Goal: Information Seeking & Learning: Learn about a topic

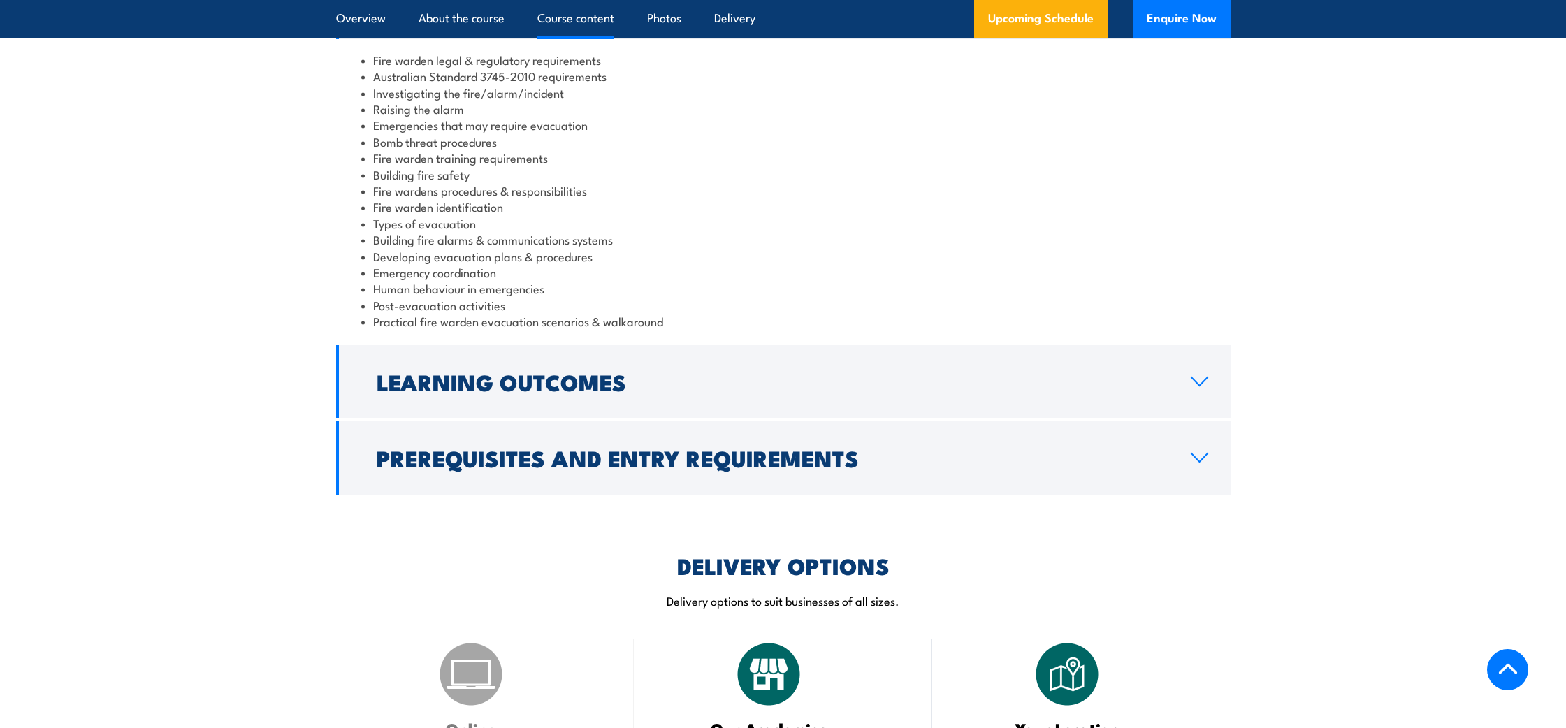
scroll to position [1530, 0]
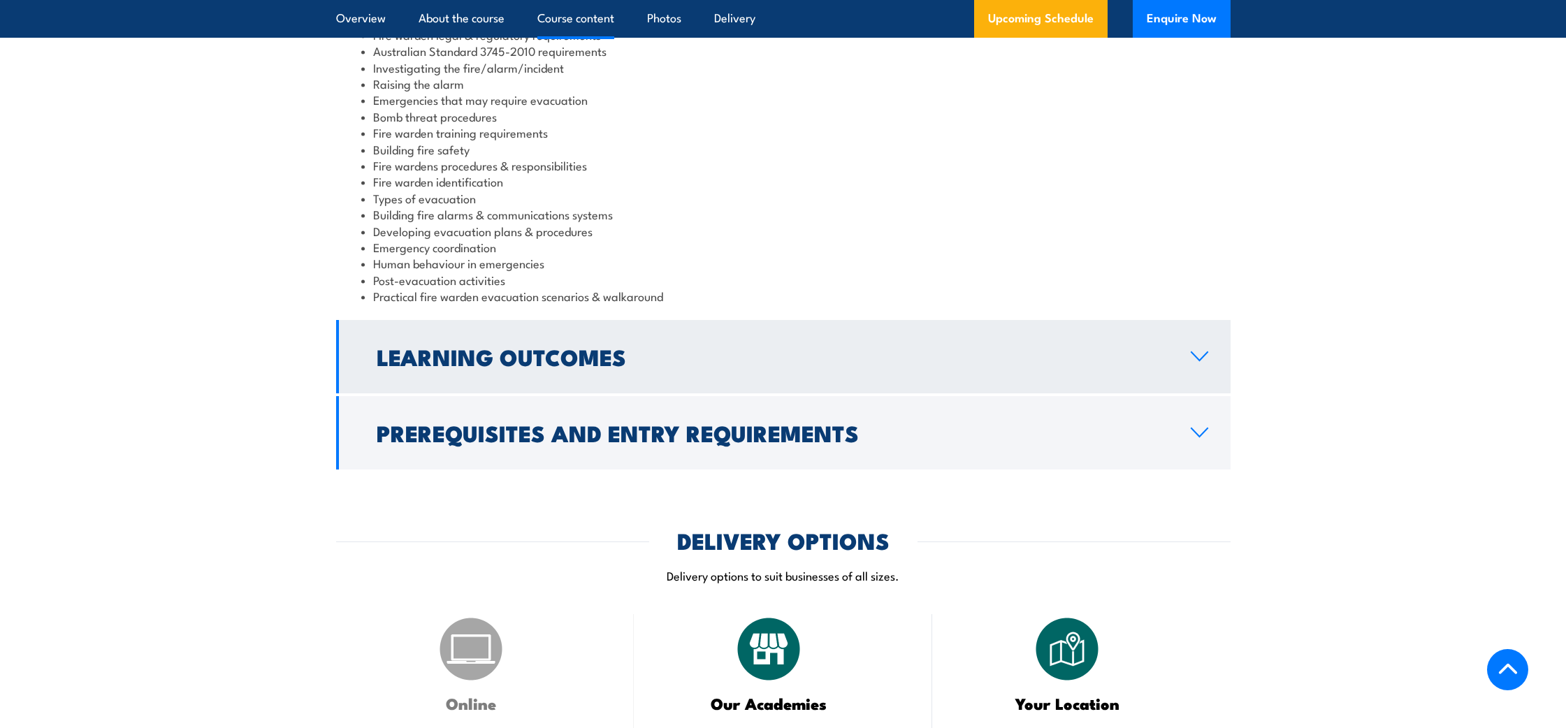
click at [603, 360] on h2 "Learning Outcomes" at bounding box center [773, 357] width 792 height 20
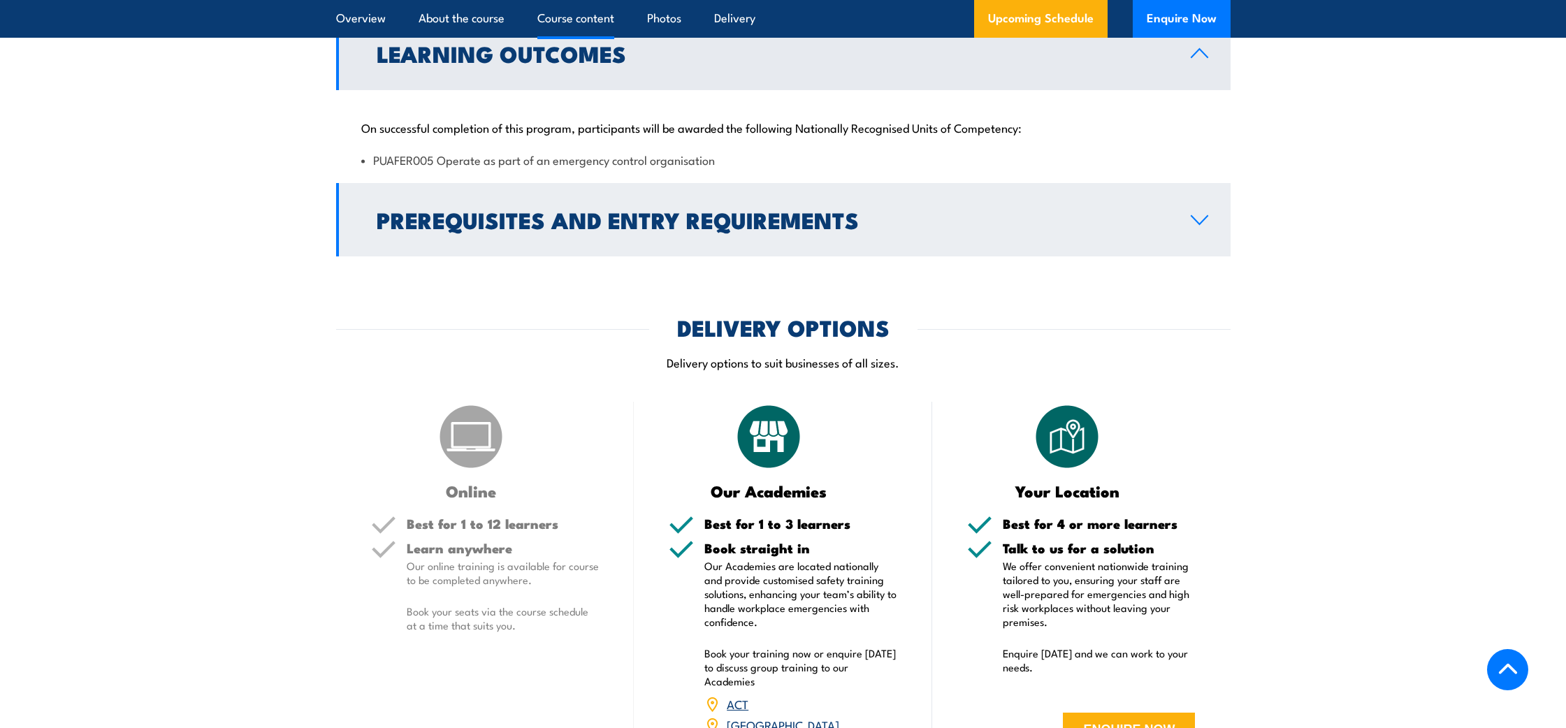
click at [620, 231] on link "Prerequisites and Entry Requirements" at bounding box center [783, 219] width 894 height 73
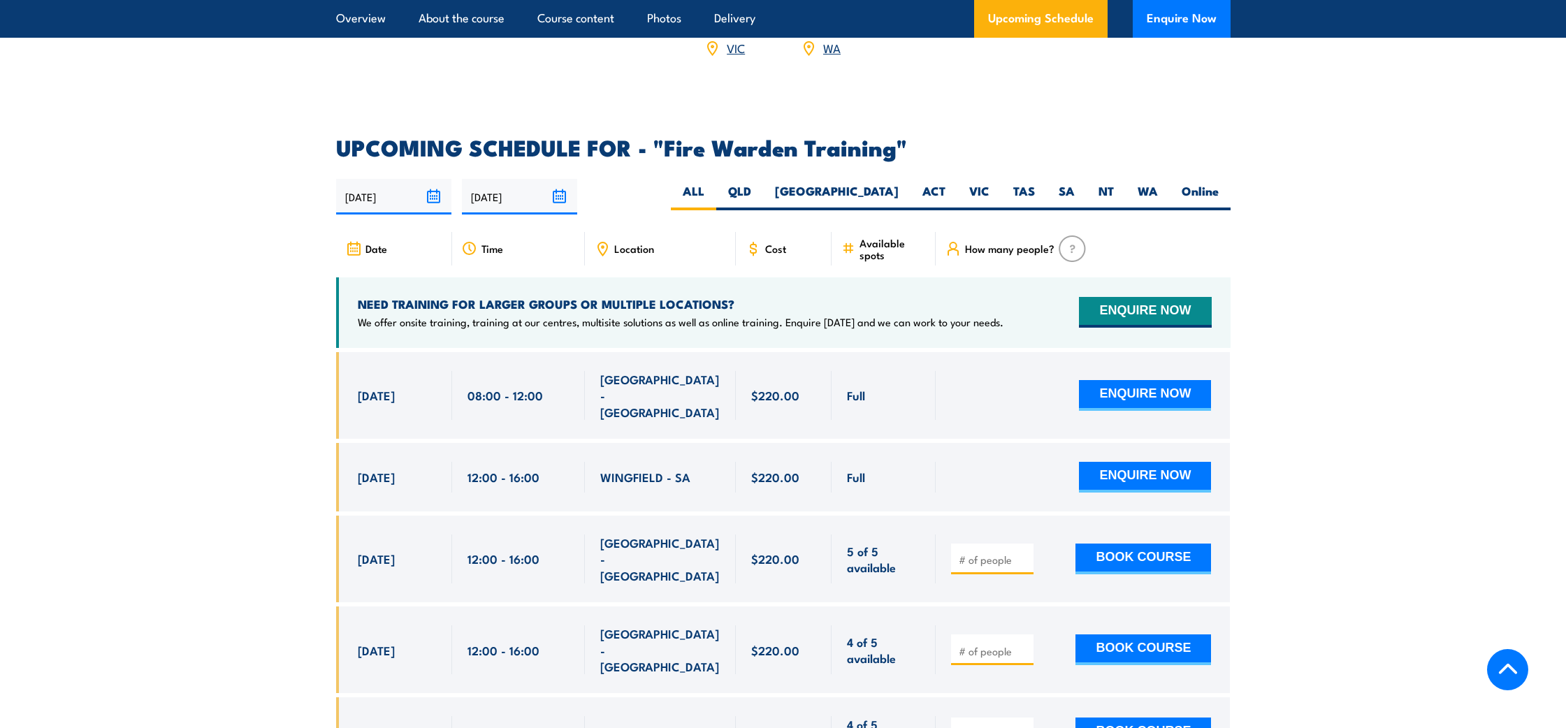
scroll to position [2305, 0]
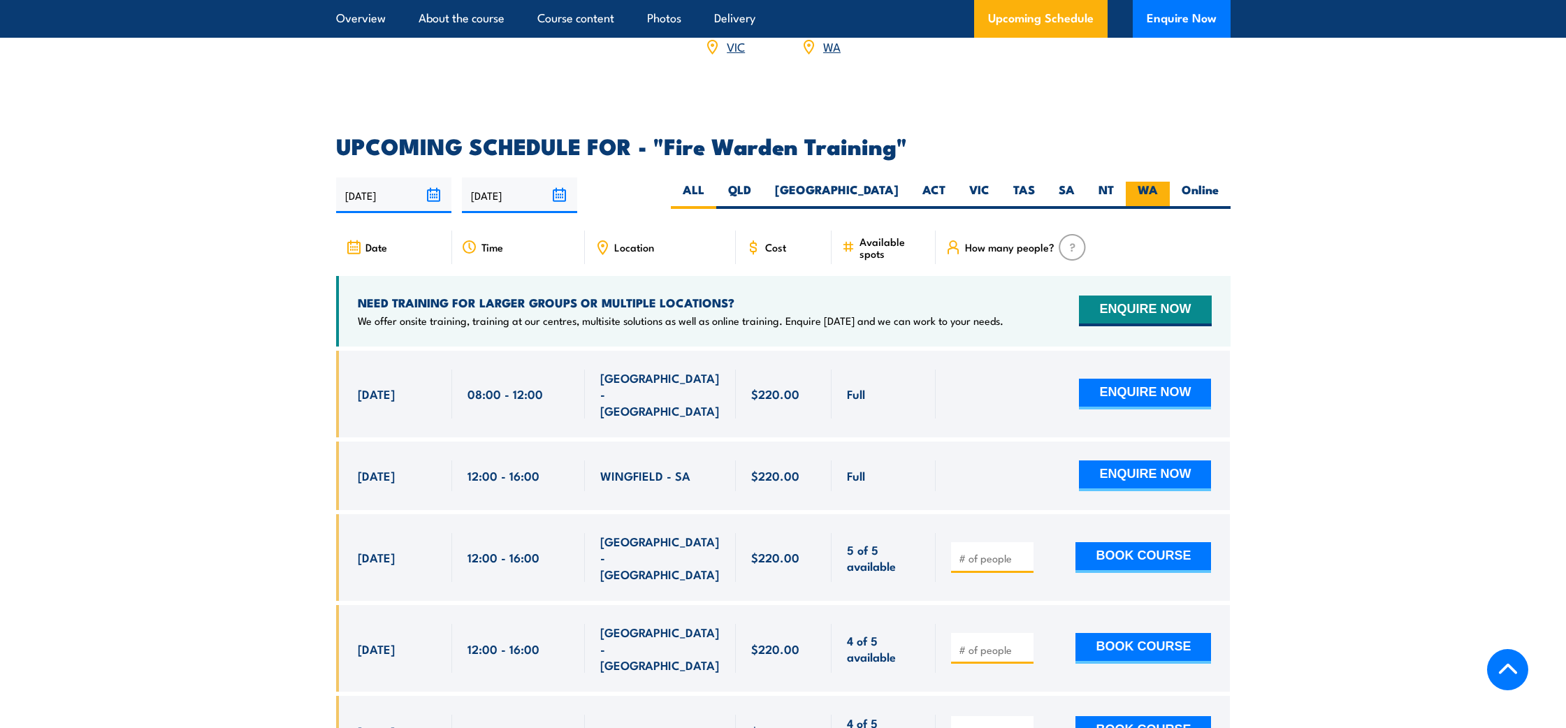
click at [1144, 182] on label "WA" at bounding box center [1147, 195] width 44 height 27
click at [1158, 182] on input "WA" at bounding box center [1162, 186] width 9 height 9
radio input "true"
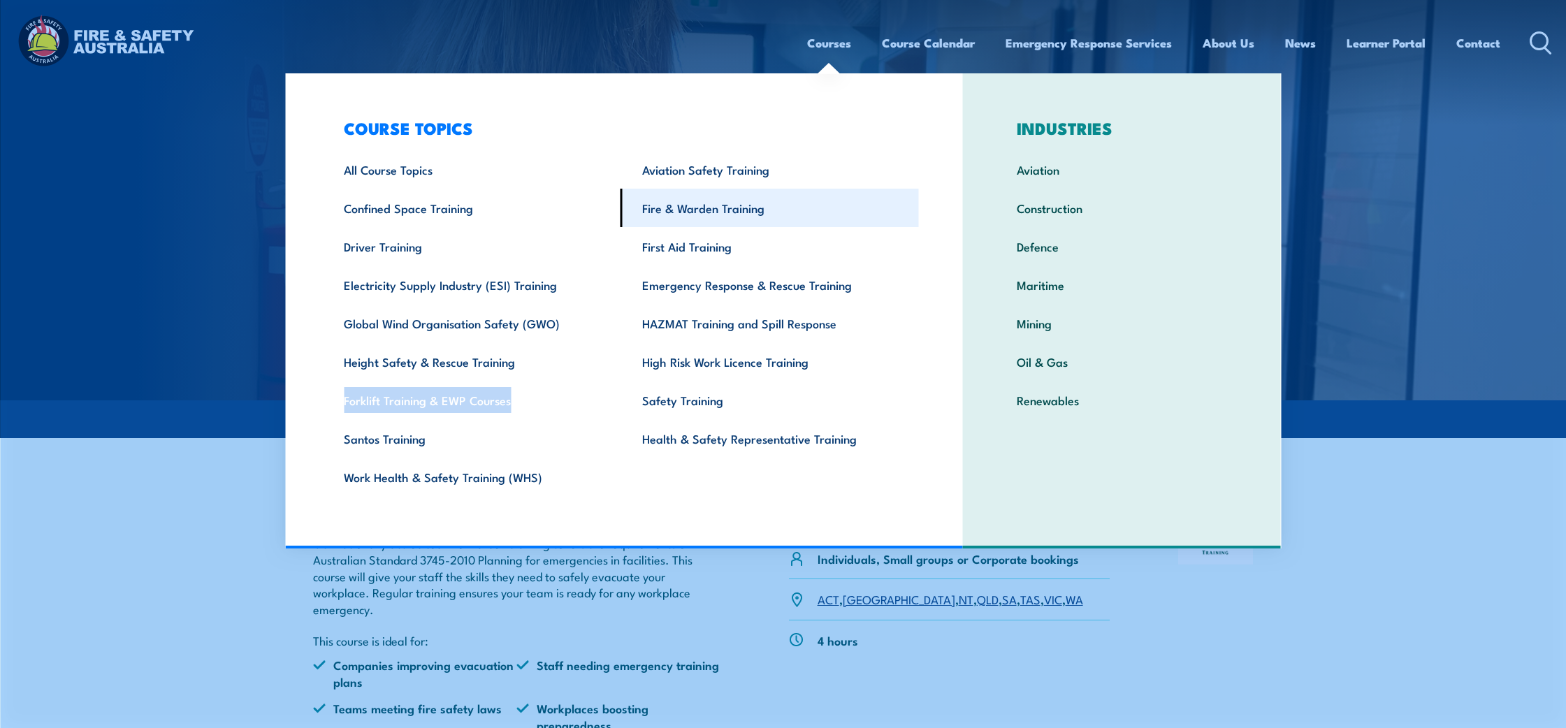
click at [722, 203] on link "Fire & Warden Training" at bounding box center [769, 208] width 298 height 38
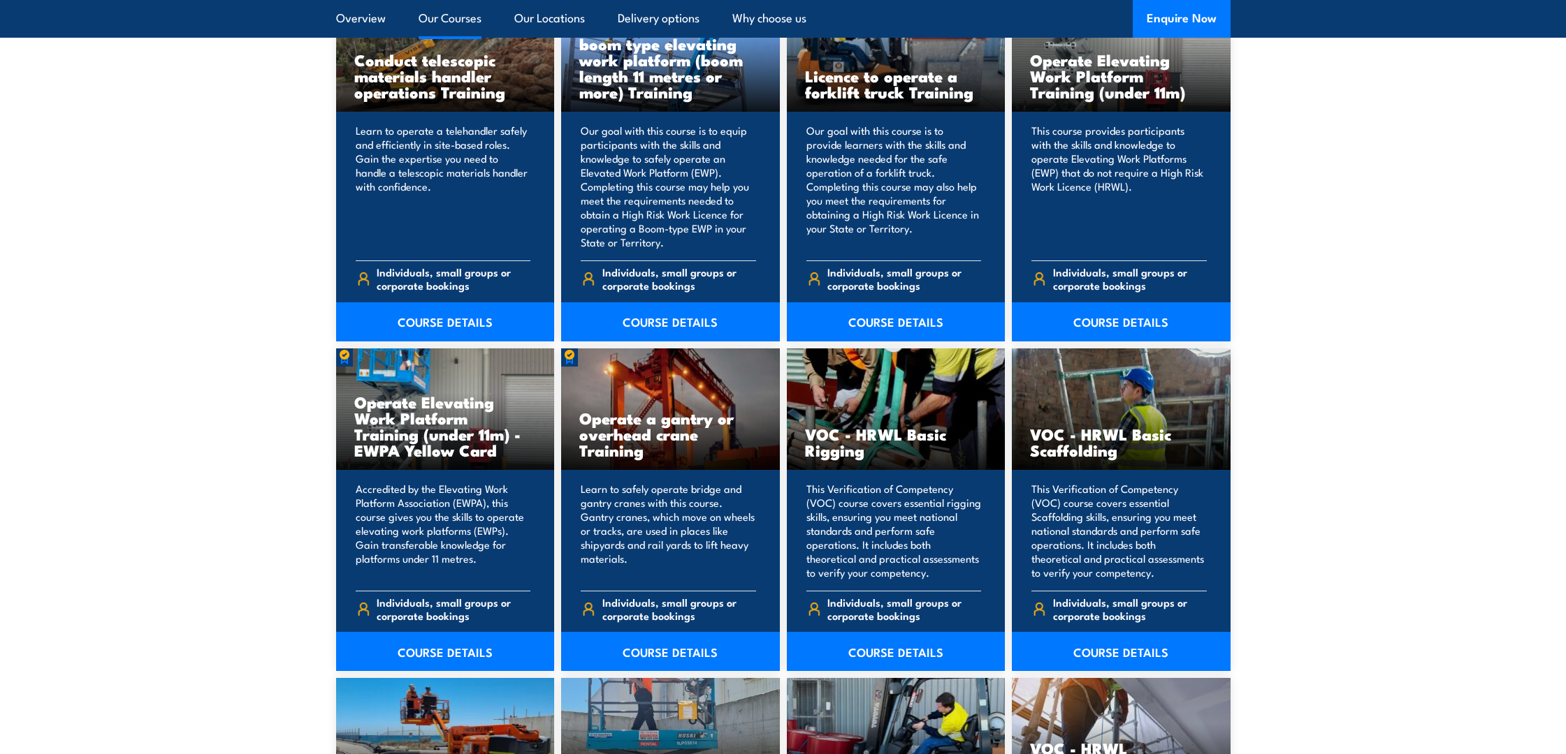
scroll to position [1197, 0]
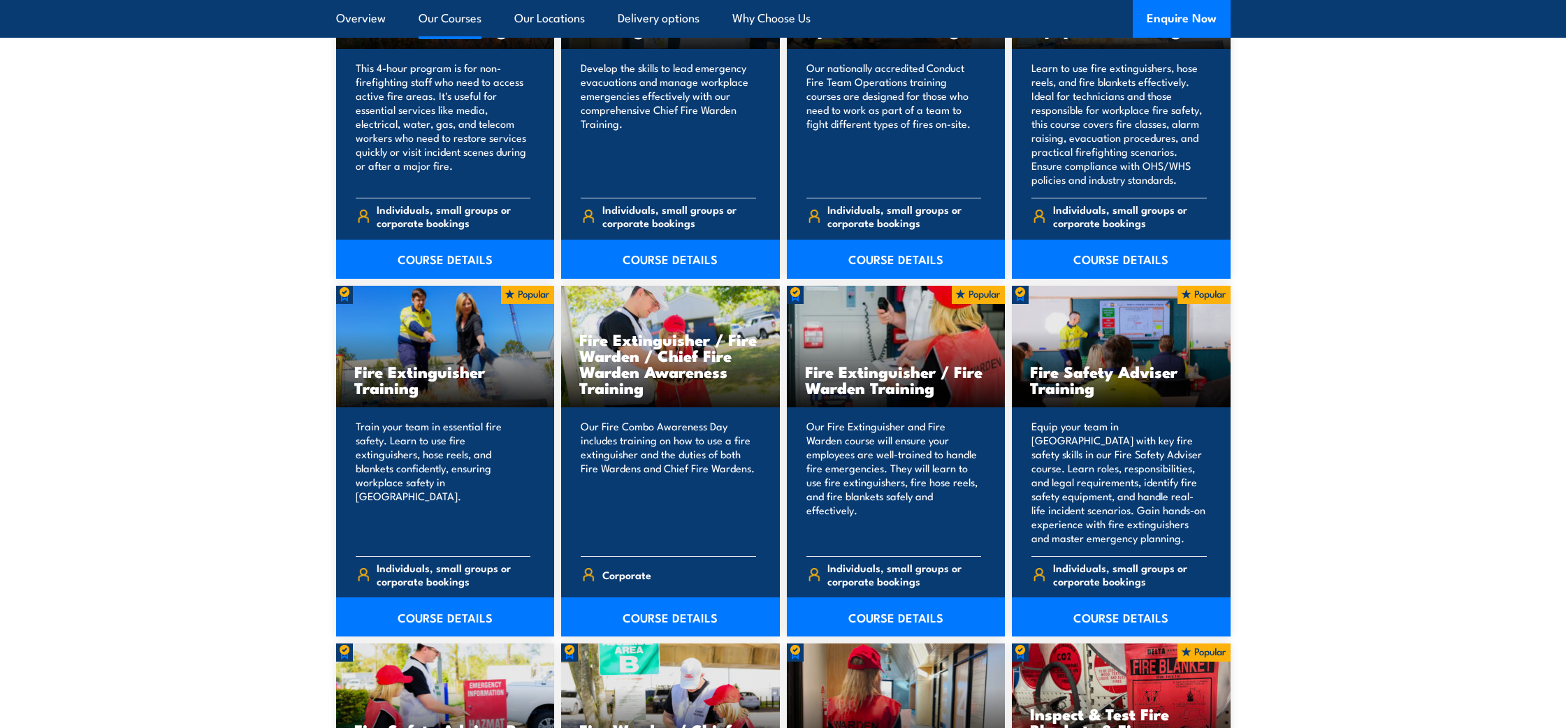
scroll to position [1261, 0]
click at [394, 613] on link "COURSE DETAILS" at bounding box center [445, 616] width 219 height 39
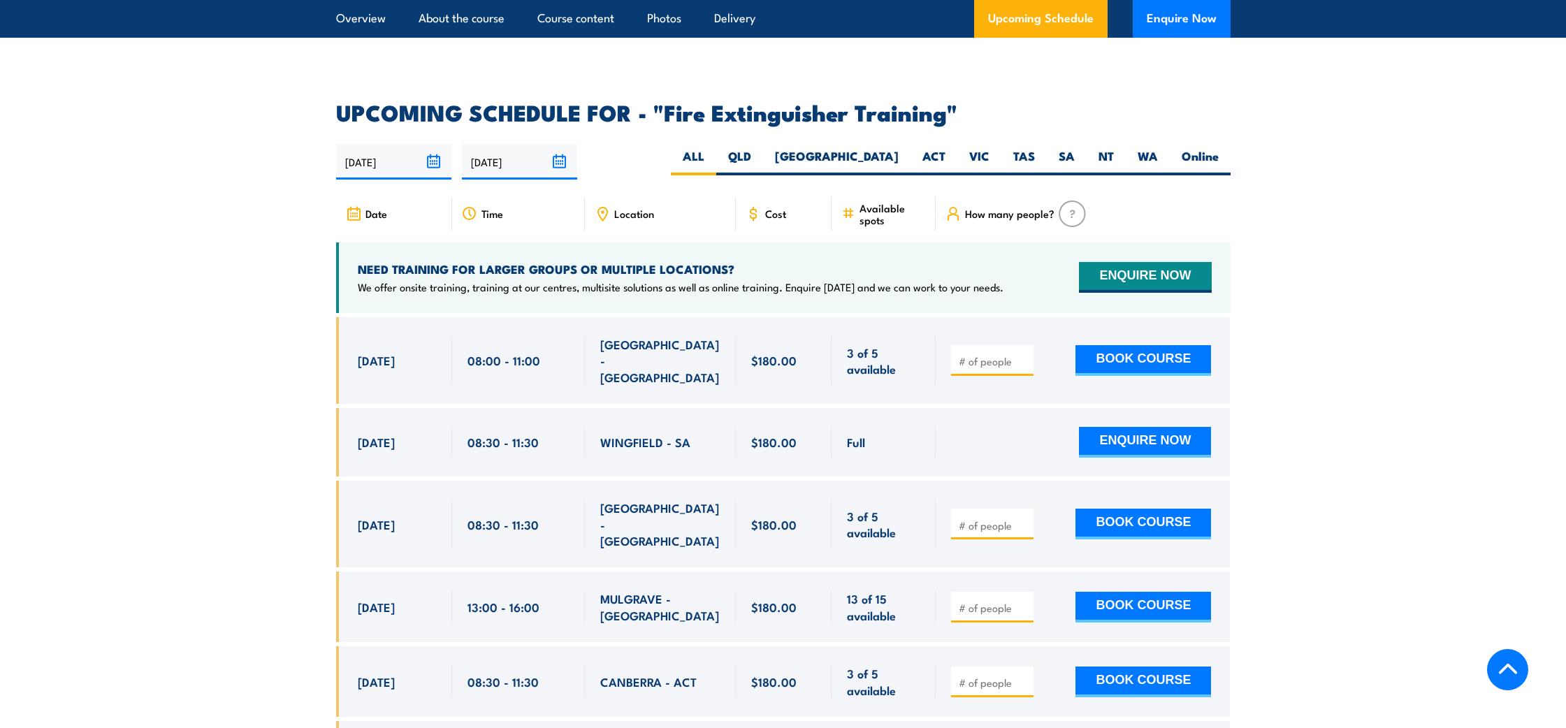
scroll to position [2265, 0]
